Goal: Task Accomplishment & Management: Use online tool/utility

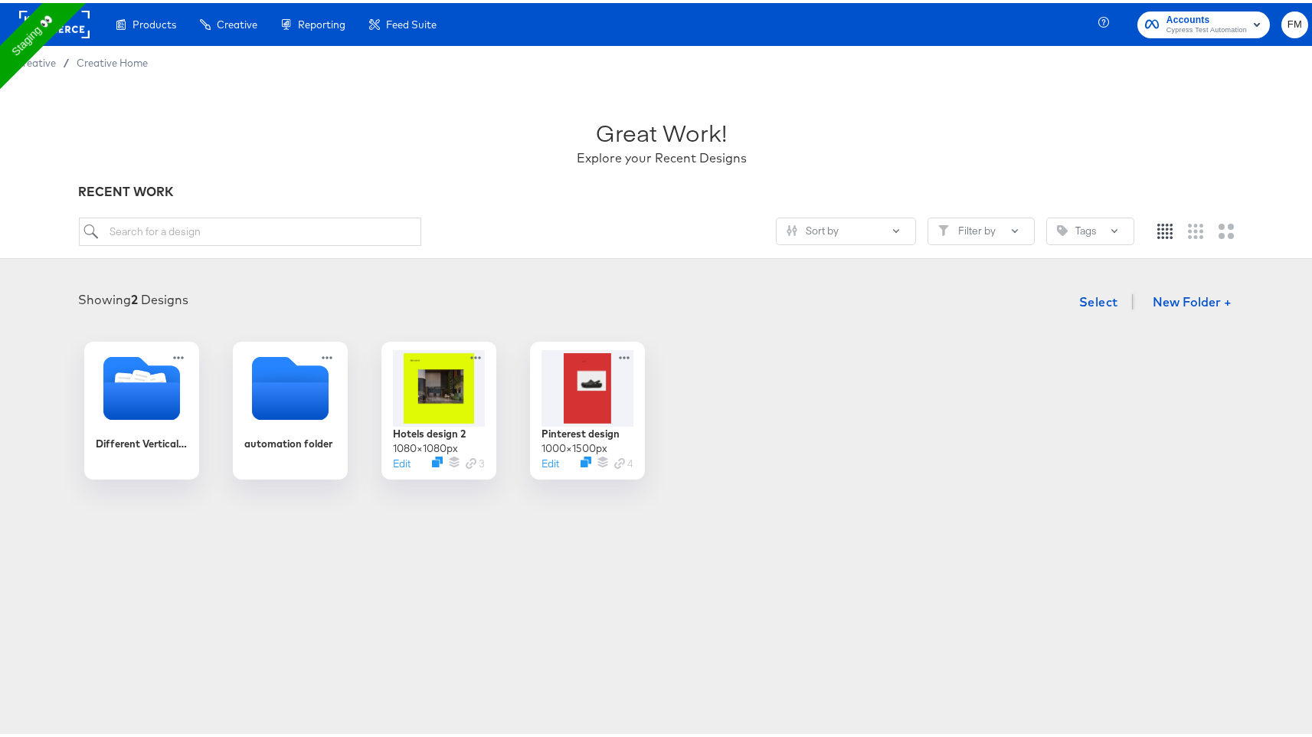
click at [66, 15] on rect at bounding box center [54, 22] width 70 height 28
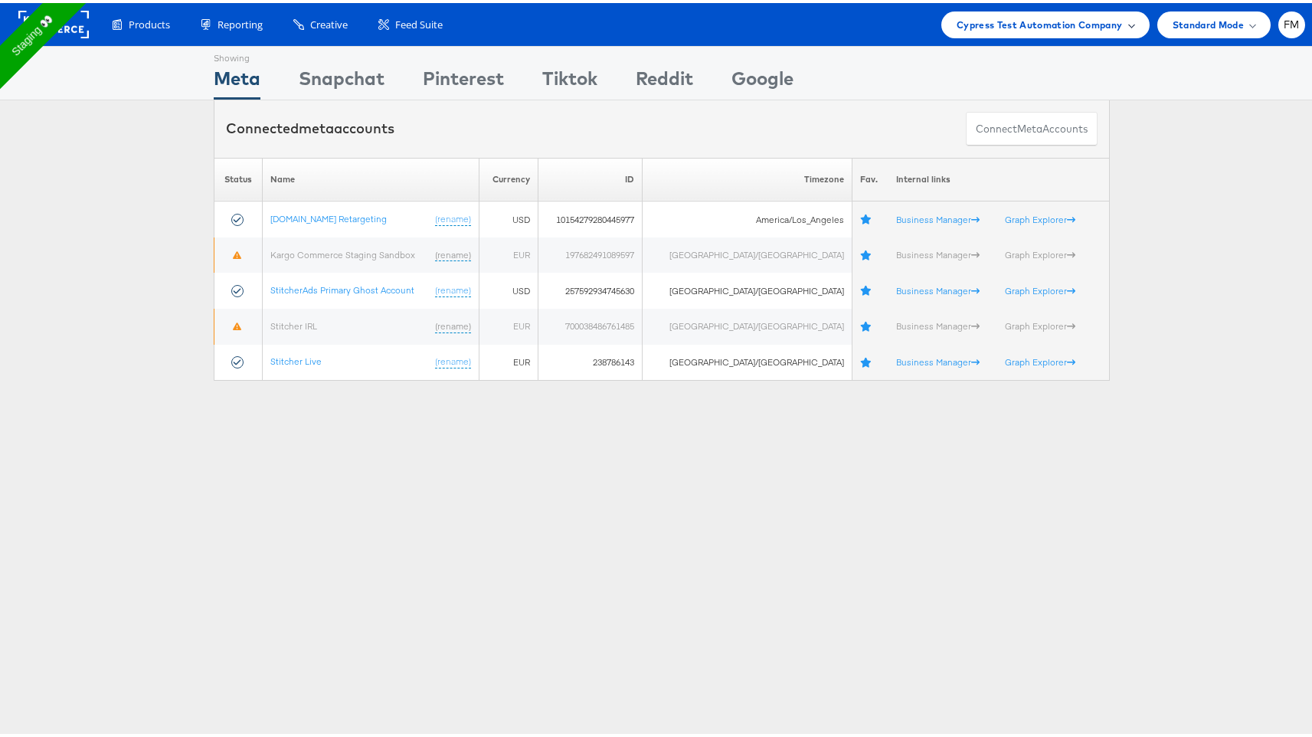
click at [1117, 14] on div "Cypress Test Automation Company" at bounding box center [1046, 22] width 178 height 16
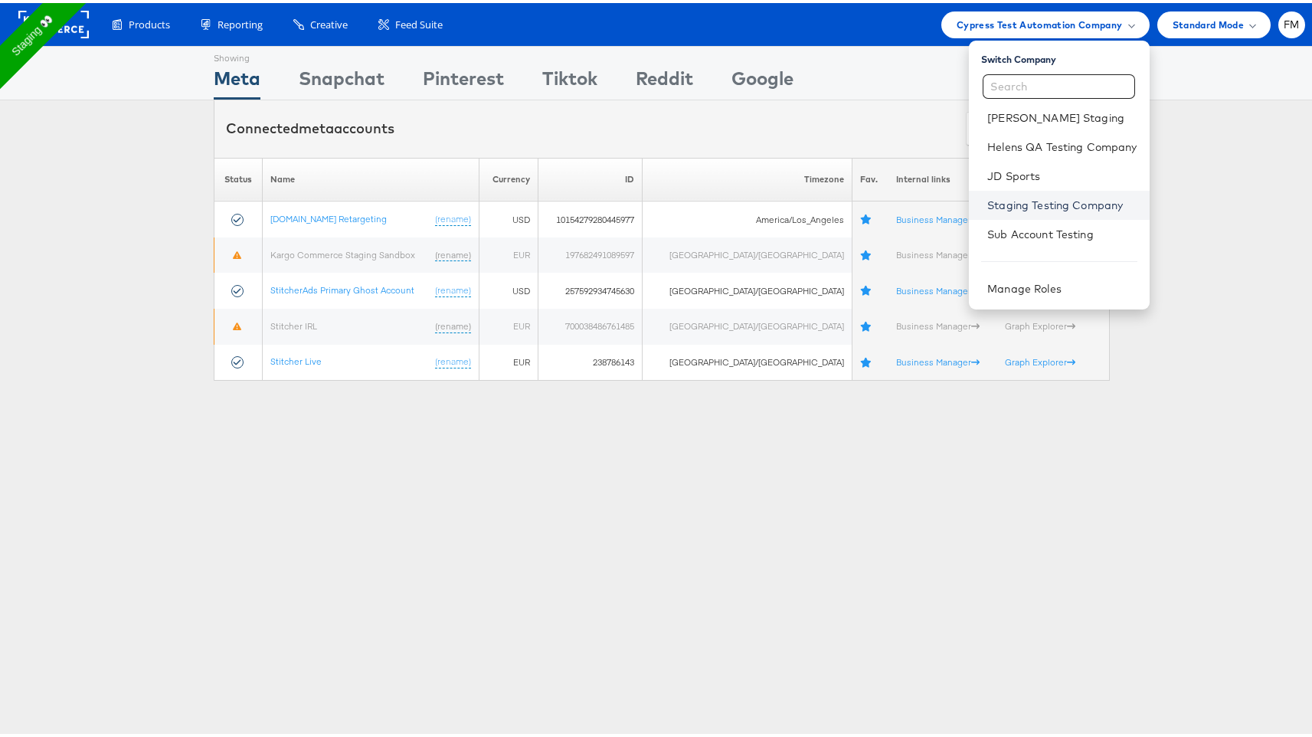
click at [1033, 195] on link "Staging Testing Company" at bounding box center [1062, 202] width 149 height 15
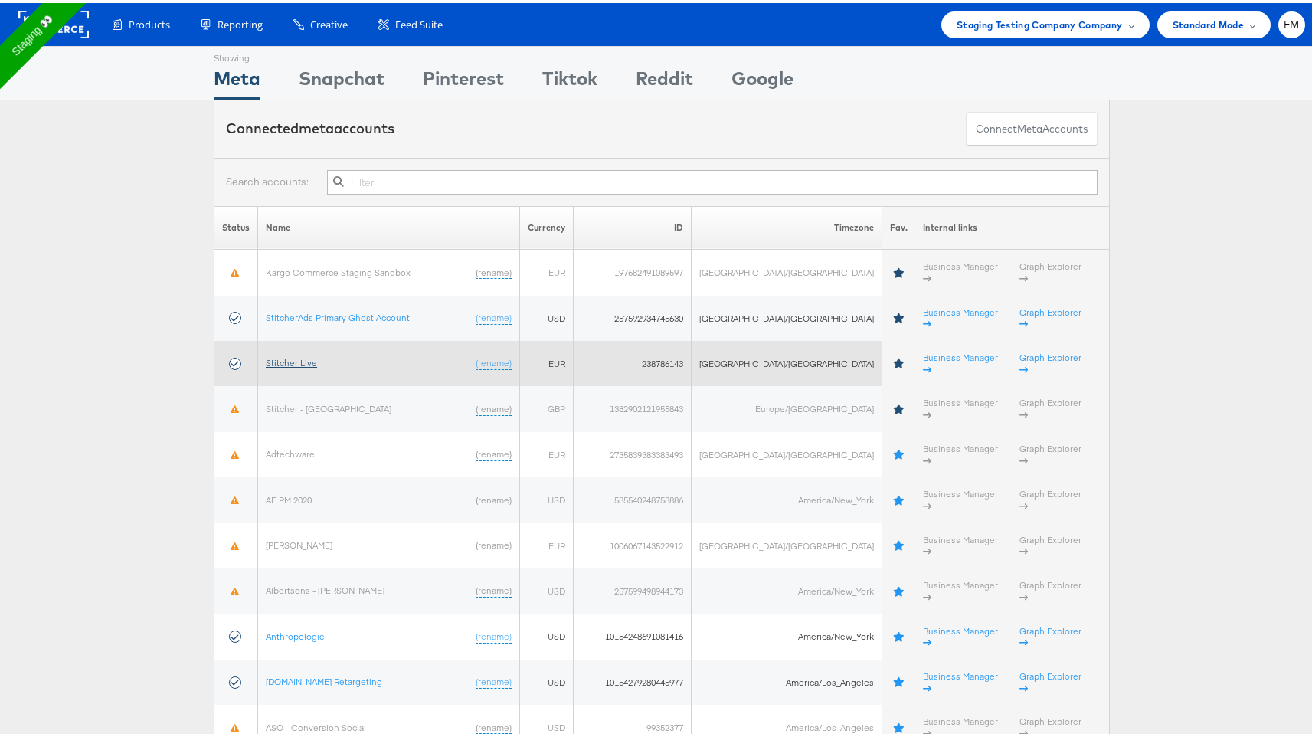
click at [294, 354] on link "Stitcher Live" at bounding box center [291, 359] width 51 height 11
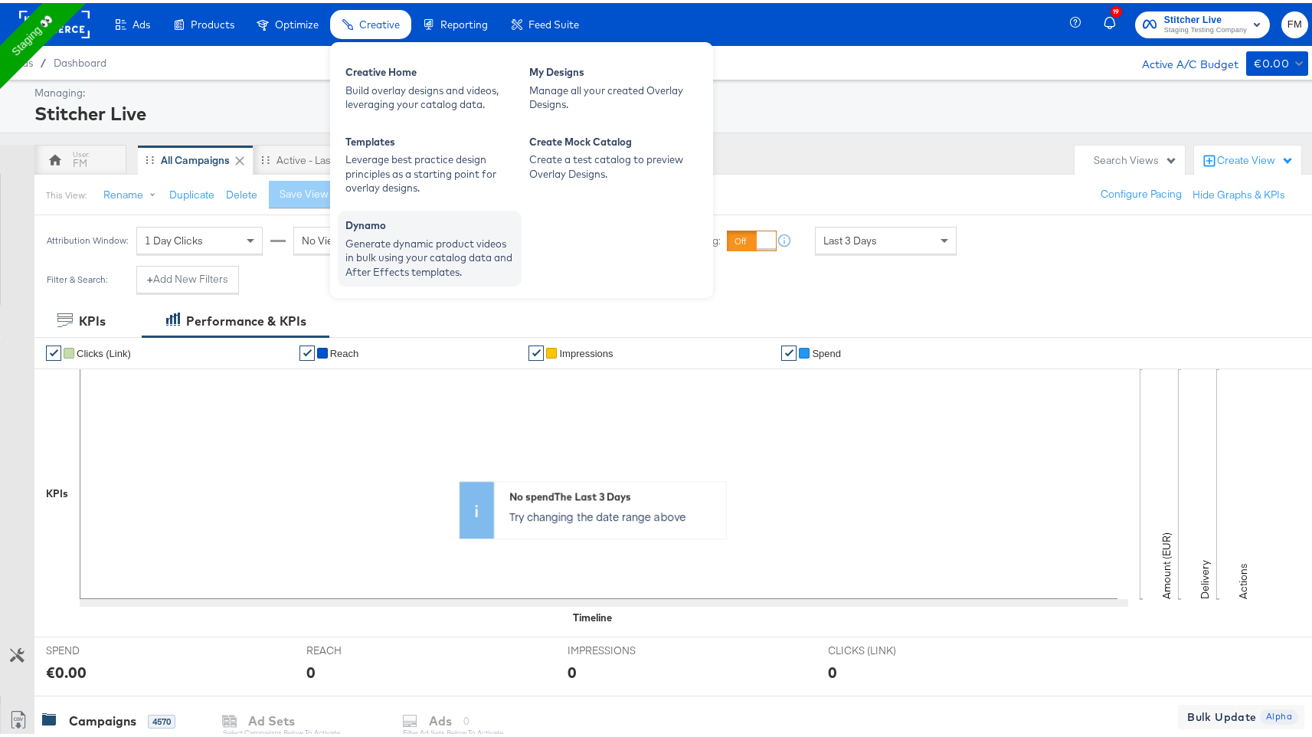
click at [383, 253] on div "Generate dynamic product videos in bulk using your catalog data and After Effec…" at bounding box center [430, 255] width 169 height 43
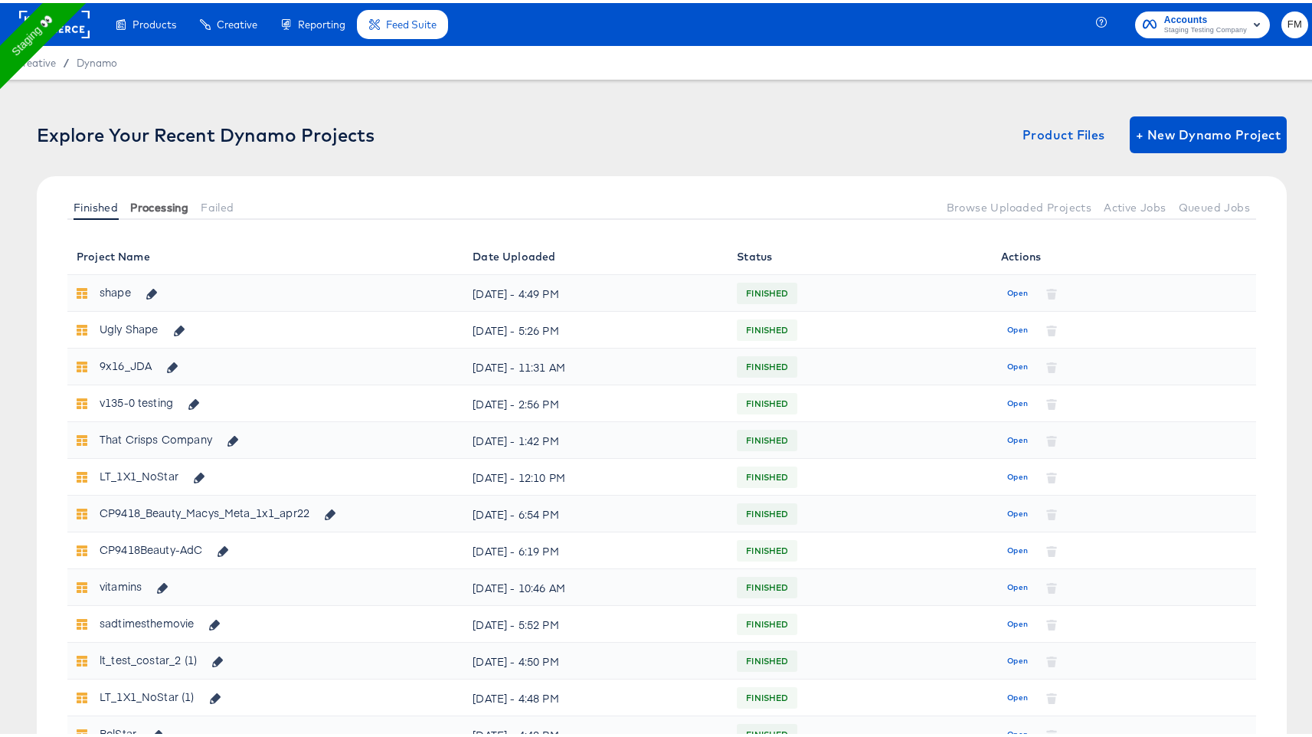
click at [171, 206] on span "Processing" at bounding box center [159, 204] width 58 height 12
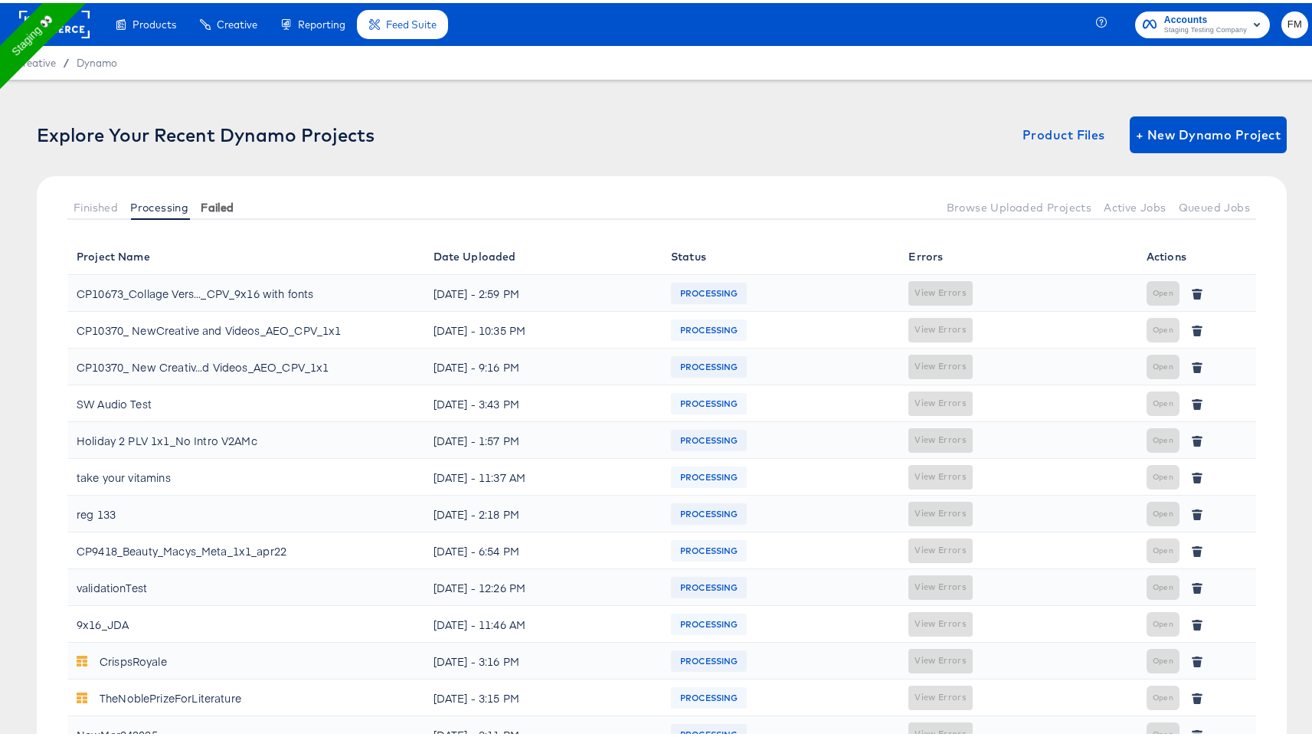
click at [213, 204] on span "Failed" at bounding box center [217, 204] width 33 height 12
